Goal: Transaction & Acquisition: Purchase product/service

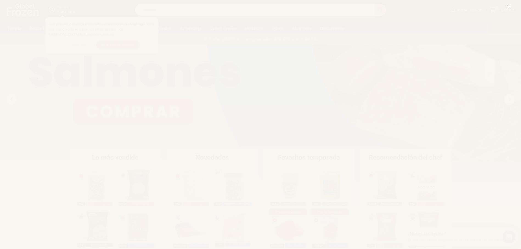
click at [509, 6] on icon at bounding box center [508, 6] width 5 height 5
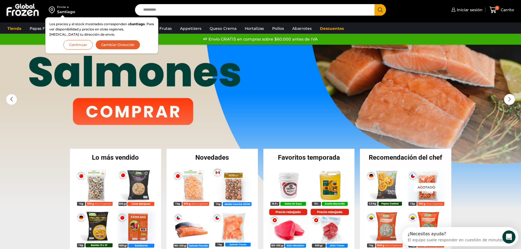
click at [89, 46] on button "Continuar" at bounding box center [77, 45] width 29 height 10
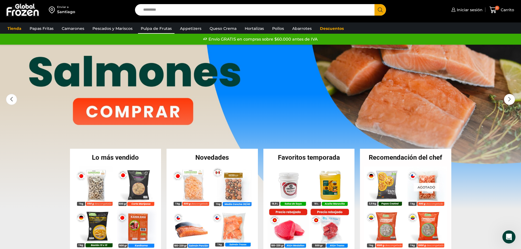
click at [158, 28] on link "Pulpa de Frutas" at bounding box center [156, 28] width 36 height 10
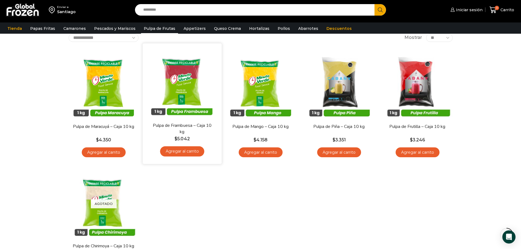
scroll to position [4, 0]
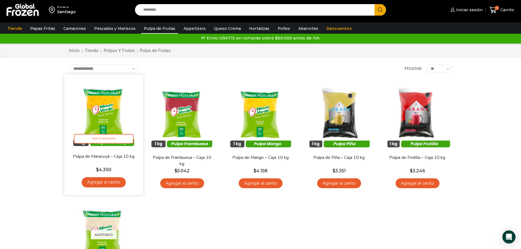
click at [105, 114] on img at bounding box center [103, 113] width 71 height 71
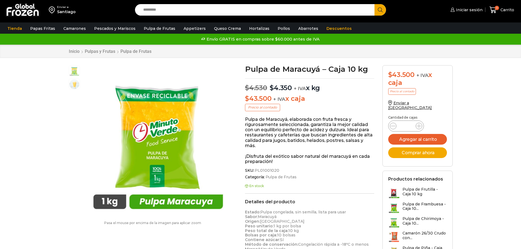
scroll to position [0, 0]
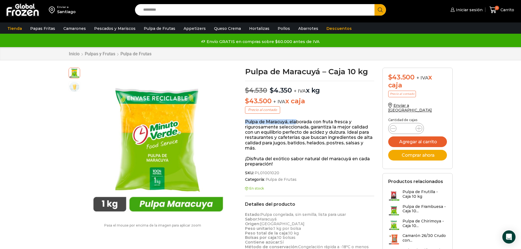
drag, startPoint x: 246, startPoint y: 123, endPoint x: 297, endPoint y: 124, distance: 50.7
click at [297, 124] on p "Pulpa de Maracuyá, elaborada con fruta fresca y rigurosamente seleccionada, gar…" at bounding box center [309, 135] width 129 height 32
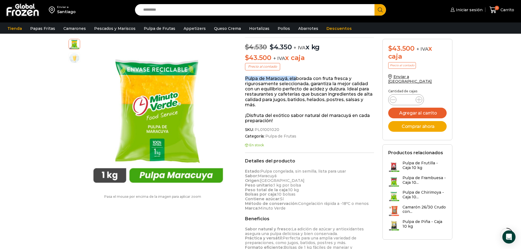
scroll to position [0, 0]
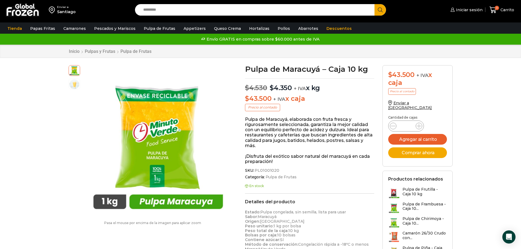
click at [261, 168] on span "PL01001020" at bounding box center [267, 170] width 26 height 5
drag, startPoint x: 255, startPoint y: 166, endPoint x: 280, endPoint y: 164, distance: 24.8
click at [280, 168] on span "SKU: PL01001020" at bounding box center [309, 170] width 129 height 5
click at [275, 168] on span "PL01001020" at bounding box center [267, 170] width 26 height 5
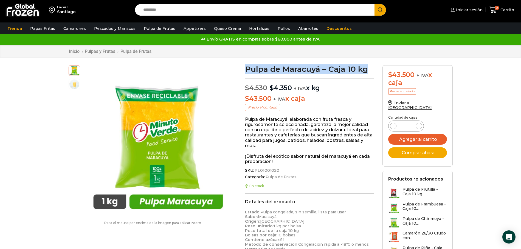
drag, startPoint x: 246, startPoint y: 69, endPoint x: 368, endPoint y: 70, distance: 121.8
click at [368, 70] on h1 "Pulpa de Maracuyá – Caja 10 kg" at bounding box center [309, 69] width 129 height 8
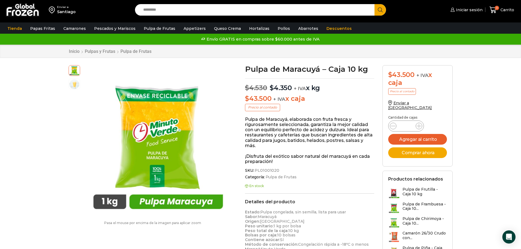
click at [270, 168] on div "SKU: PL01001020 Categoría: Pulpa de Frutas Etiqueta: Favoritos de la temporada" at bounding box center [309, 174] width 129 height 13
drag, startPoint x: 254, startPoint y: 166, endPoint x: 278, endPoint y: 167, distance: 23.9
click at [278, 168] on span "SKU: PL01001020" at bounding box center [309, 170] width 129 height 5
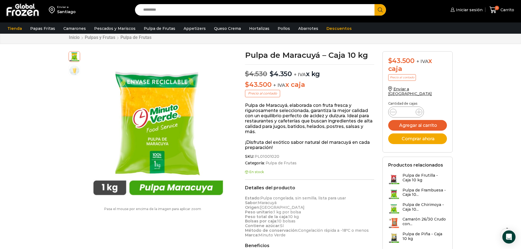
scroll to position [19, 0]
